Goal: Find specific page/section: Find specific page/section

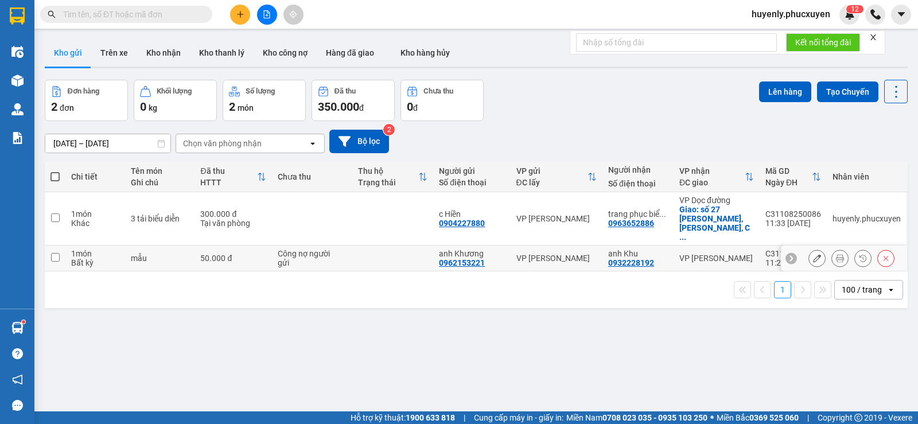
click at [673, 246] on td "VP [PERSON_NAME]" at bounding box center [716, 259] width 86 height 26
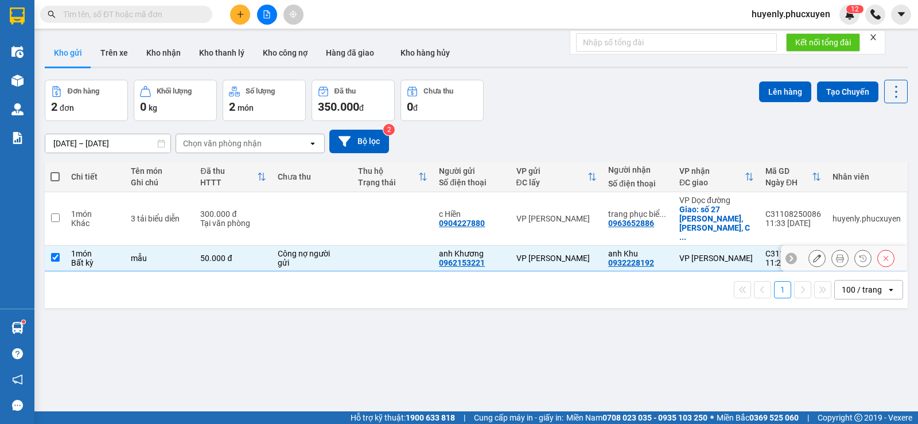
checkbox input "true"
click at [112, 50] on button "Trên xe" at bounding box center [114, 53] width 46 height 28
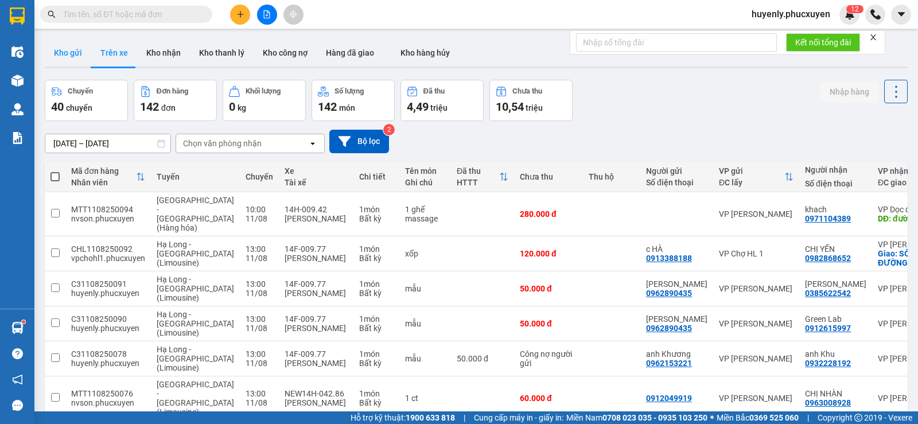
click at [54, 45] on button "Kho gửi" at bounding box center [68, 53] width 46 height 28
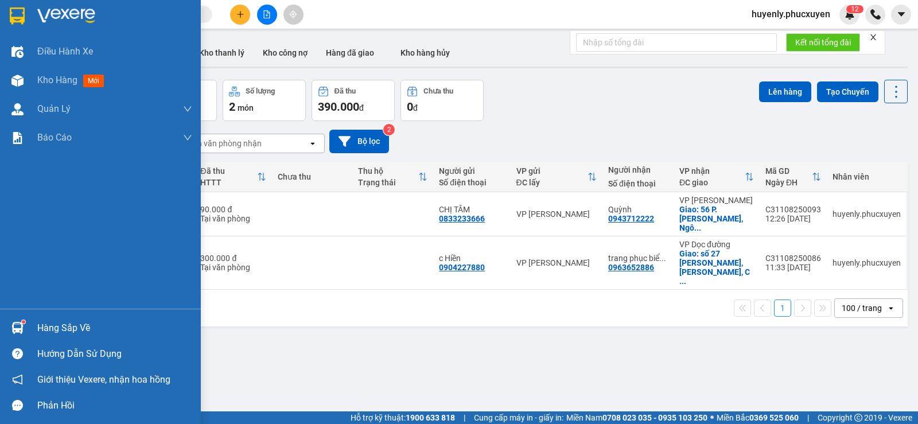
click at [61, 332] on div "Hàng sắp về" at bounding box center [114, 327] width 155 height 17
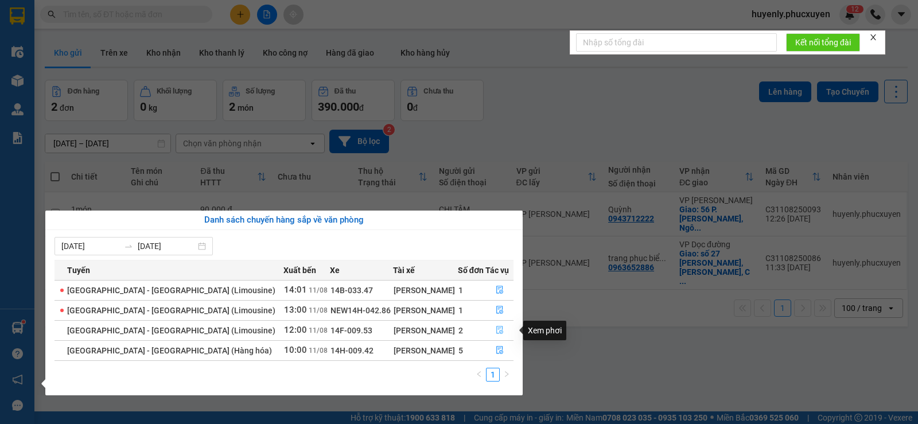
click at [498, 328] on icon "file-done" at bounding box center [499, 330] width 7 height 8
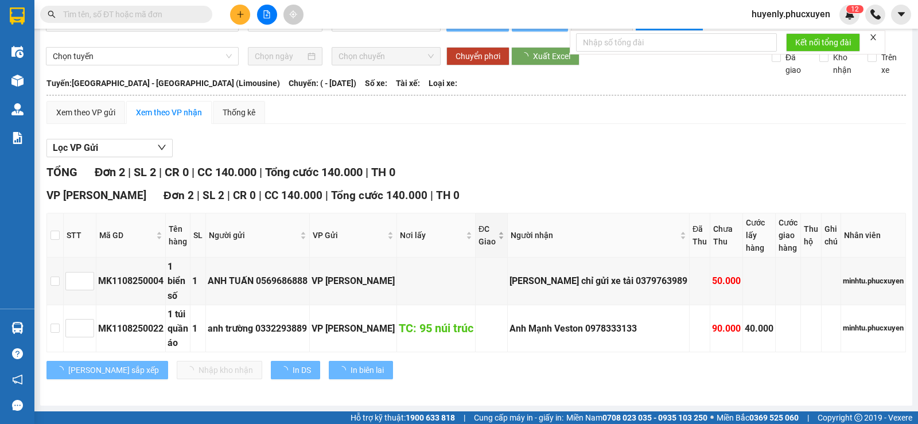
scroll to position [40, 0]
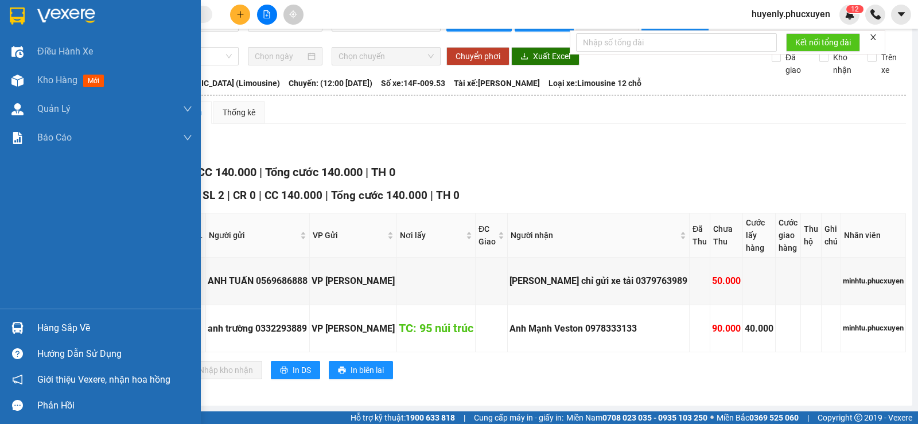
click at [44, 322] on div "Hàng sắp về" at bounding box center [114, 327] width 155 height 17
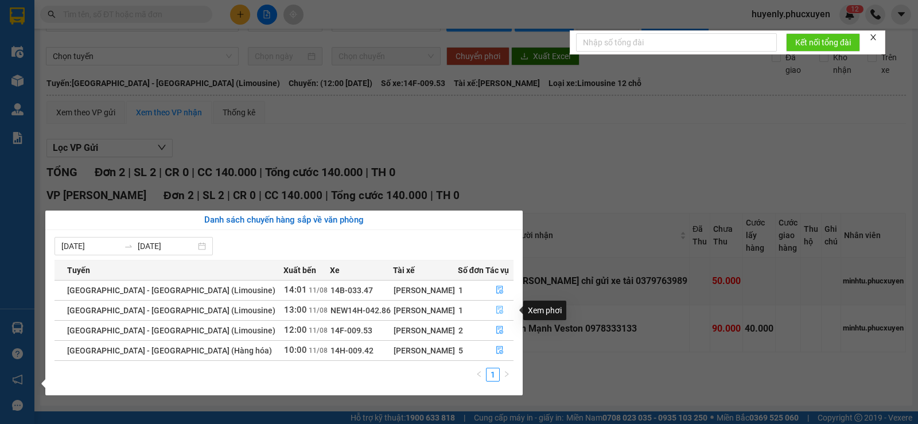
click at [499, 312] on icon "file-done" at bounding box center [500, 310] width 8 height 8
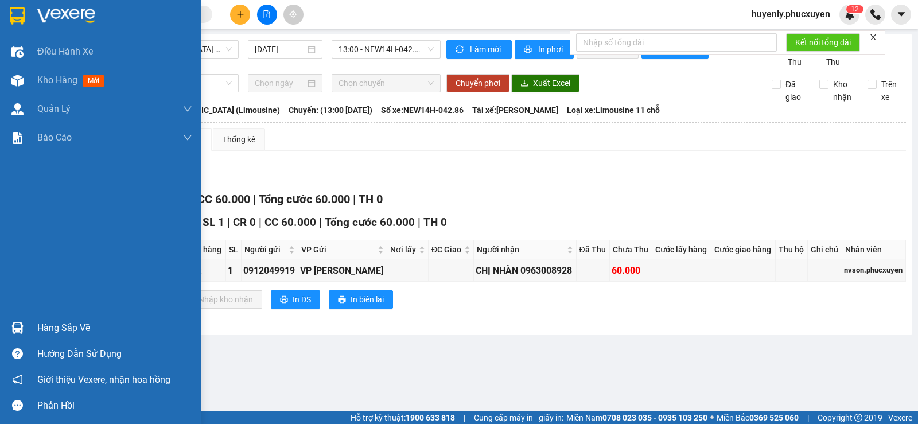
click at [69, 330] on div "Hàng sắp về" at bounding box center [114, 327] width 155 height 17
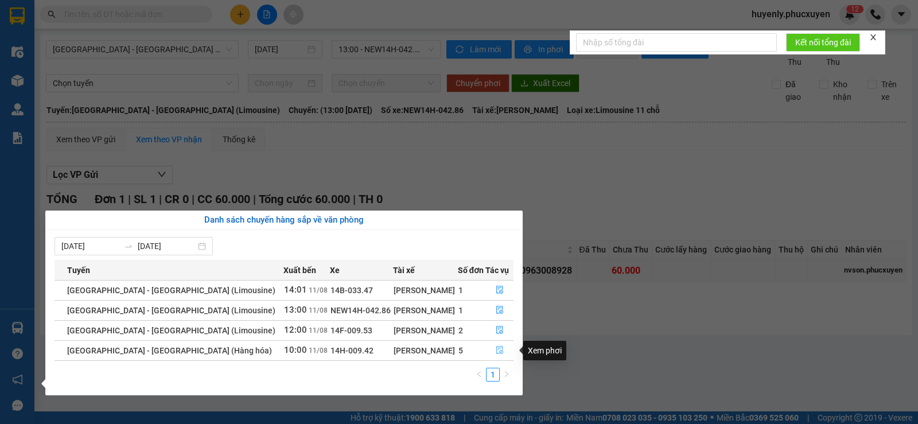
click at [496, 349] on icon "file-done" at bounding box center [500, 350] width 8 height 8
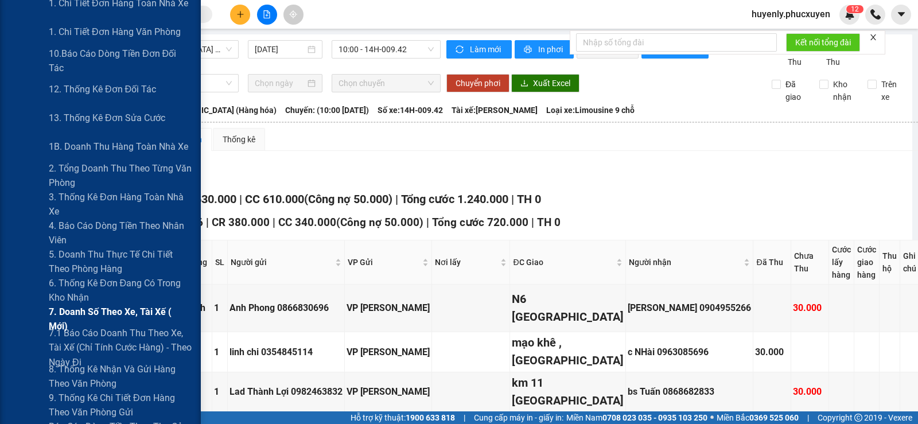
scroll to position [229, 0]
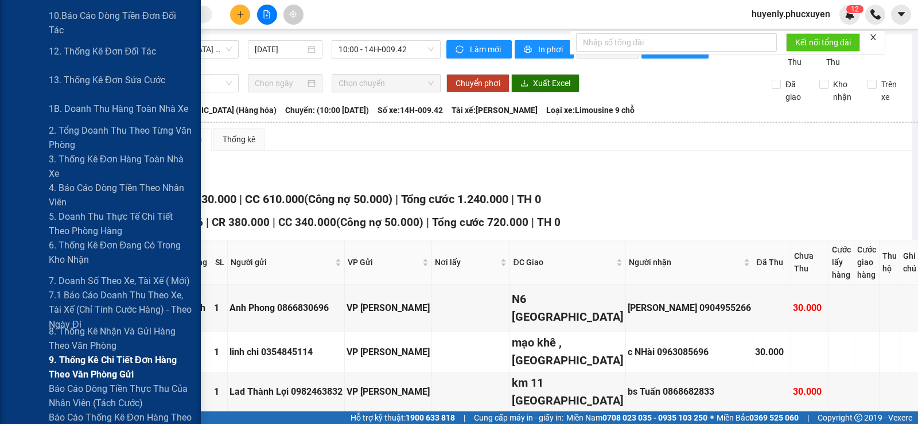
click at [76, 356] on span "9. Thống kê chi tiết đơn hàng theo văn phòng gửi" at bounding box center [120, 367] width 143 height 29
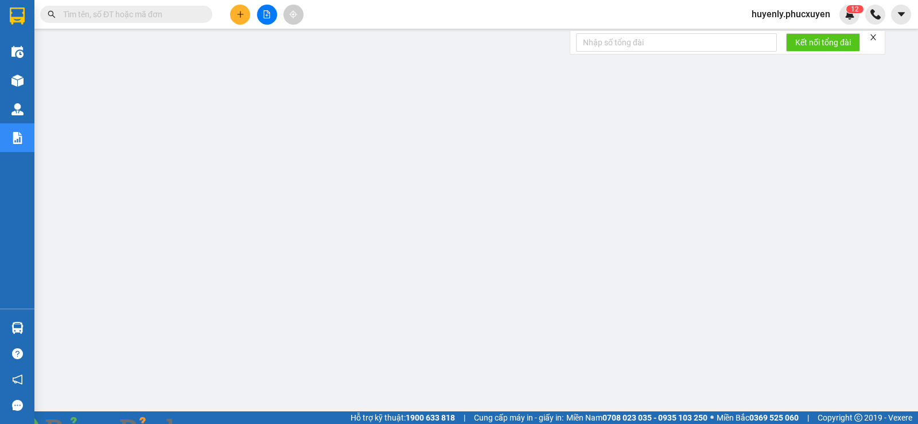
click at [211, 423] on img at bounding box center [207, 430] width 7 height 7
